Goal: Information Seeking & Learning: Learn about a topic

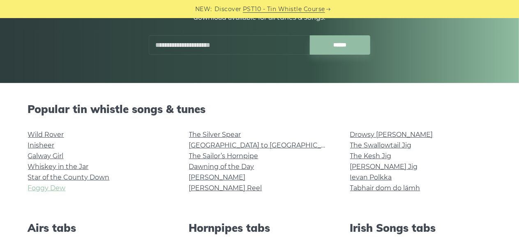
click at [52, 185] on link "Foggy Dew" at bounding box center [47, 188] width 38 height 8
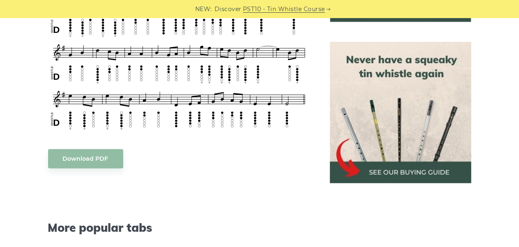
scroll to position [476, 0]
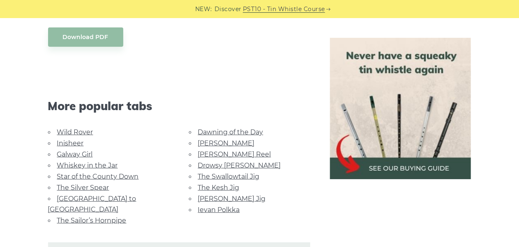
click at [73, 128] on link "Wild Rover" at bounding box center [75, 132] width 36 height 8
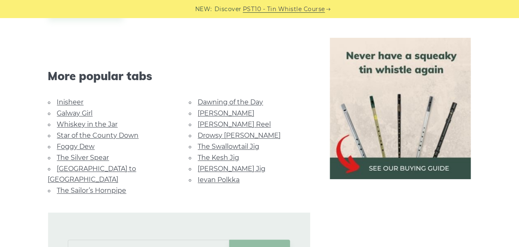
scroll to position [791, 0]
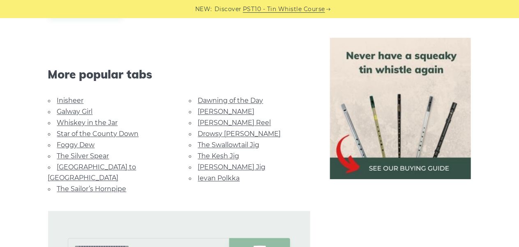
click at [210, 163] on link "[PERSON_NAME] Jig" at bounding box center [232, 167] width 68 height 8
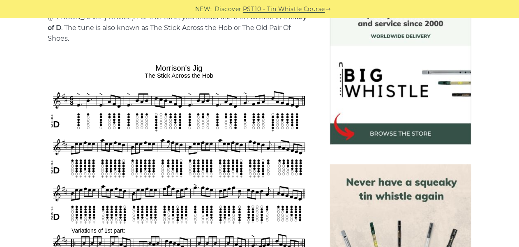
scroll to position [247, 0]
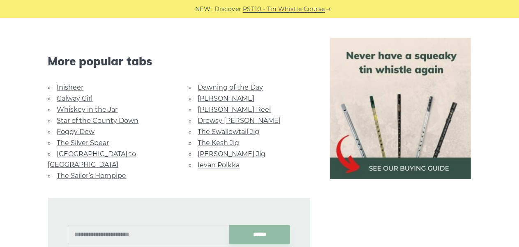
scroll to position [804, 0]
click at [252, 128] on link "The Swallowtail Jig" at bounding box center [229, 132] width 62 height 8
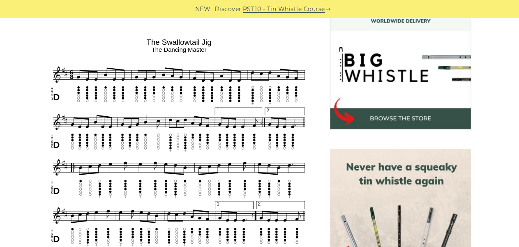
scroll to position [247, 0]
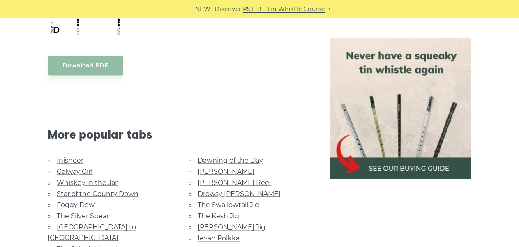
click at [220, 212] on link "The Kesh Jig" at bounding box center [219, 216] width 42 height 8
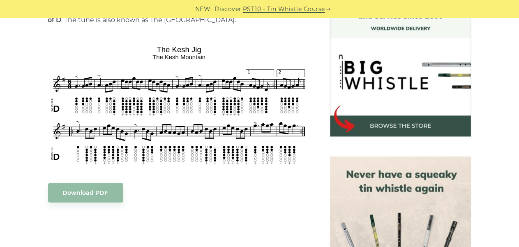
scroll to position [240, 0]
